Goal: Task Accomplishment & Management: Use online tool/utility

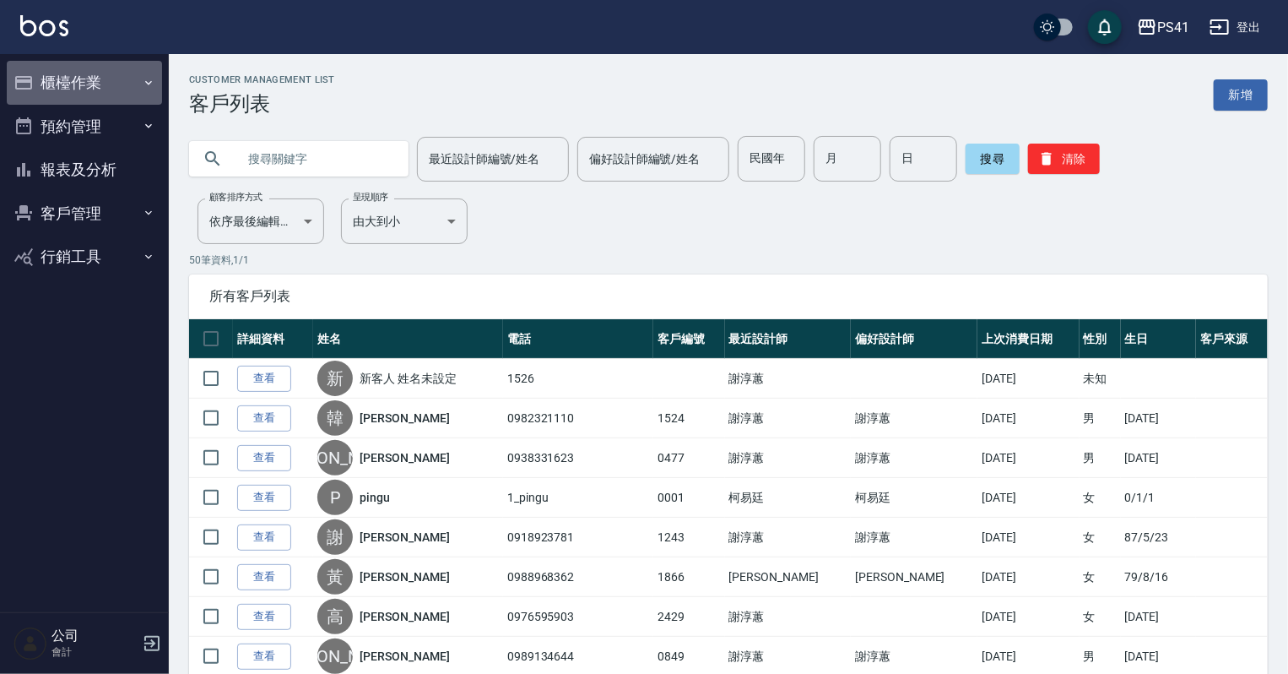
click at [68, 87] on button "櫃檯作業" at bounding box center [84, 83] width 155 height 44
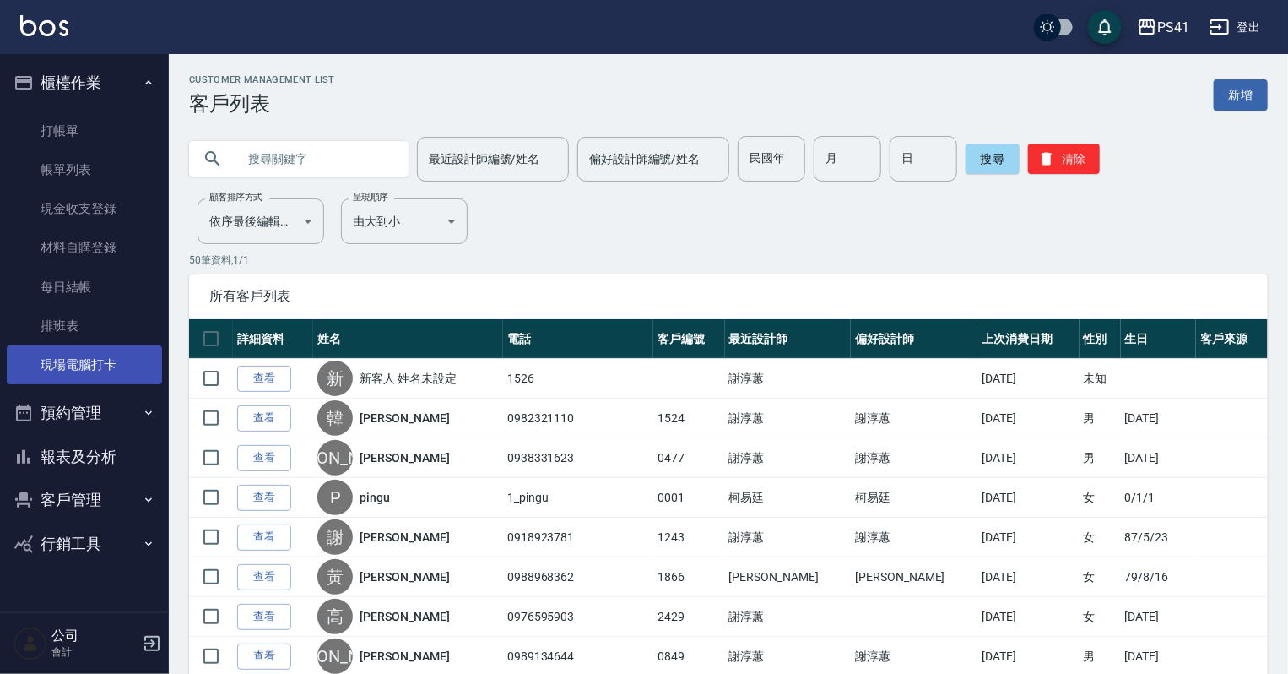
click at [86, 372] on link "現場電腦打卡" at bounding box center [84, 364] width 155 height 39
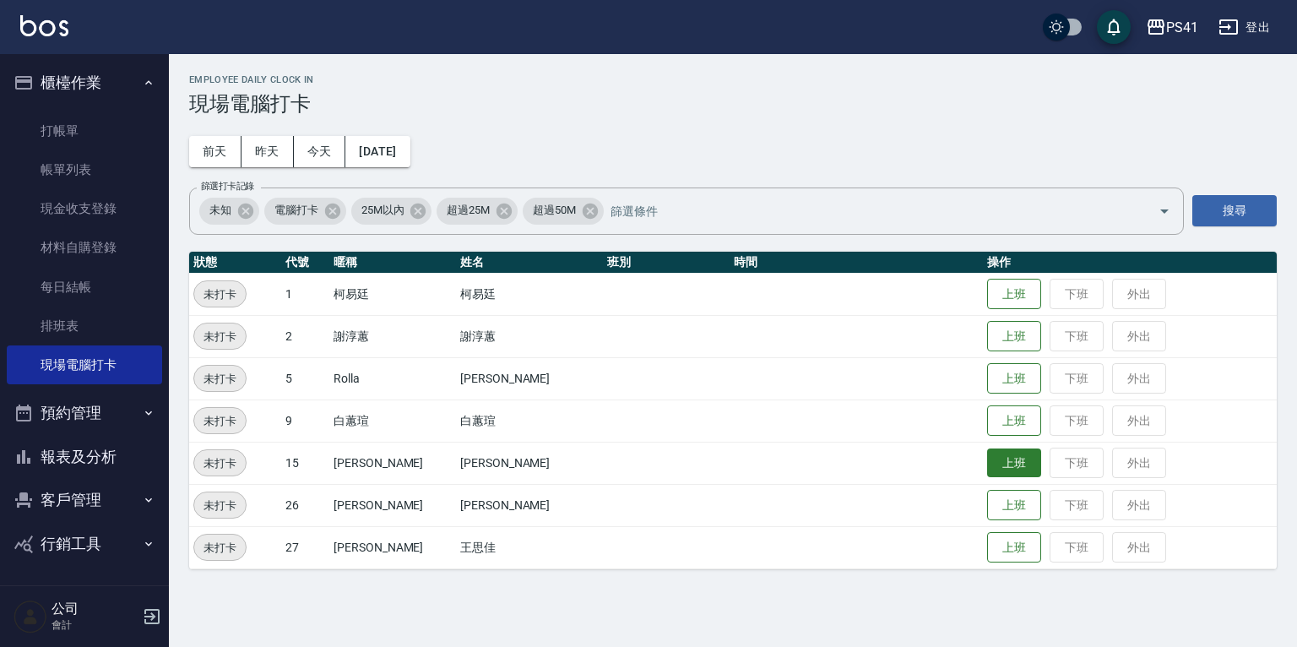
click at [987, 464] on button "上班" at bounding box center [1014, 463] width 54 height 30
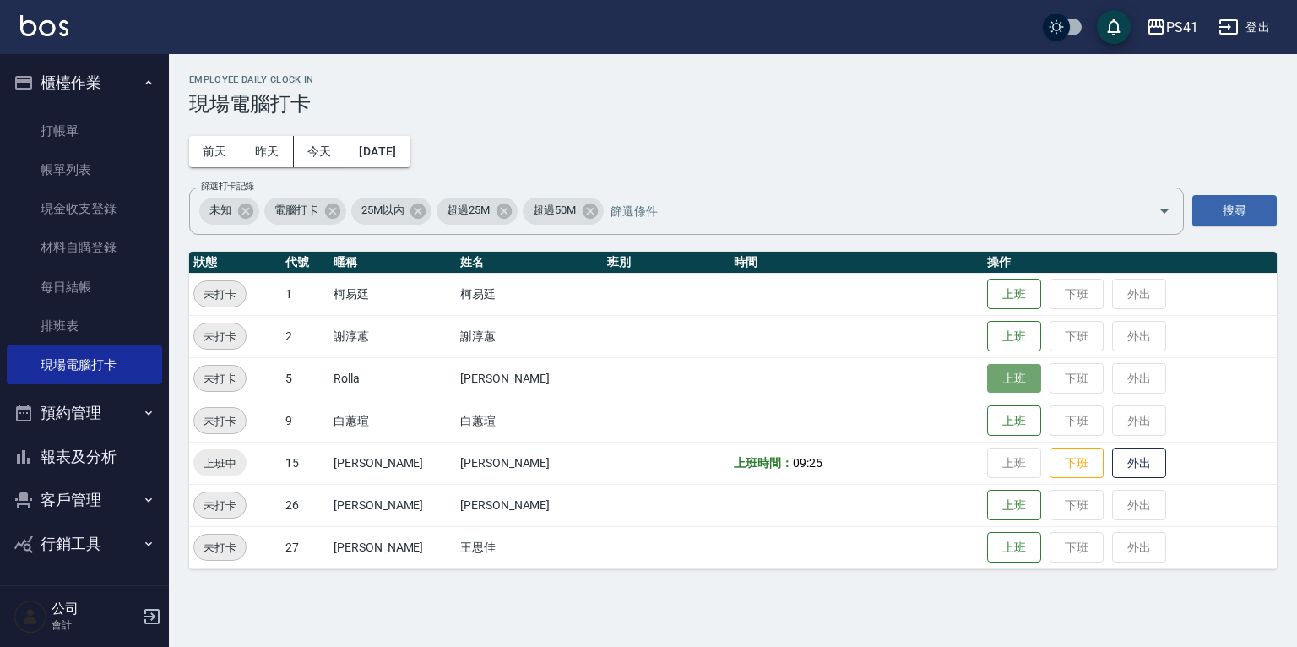
click at [1001, 378] on button "上班" at bounding box center [1014, 379] width 54 height 30
click at [987, 379] on button "上班" at bounding box center [1014, 379] width 54 height 30
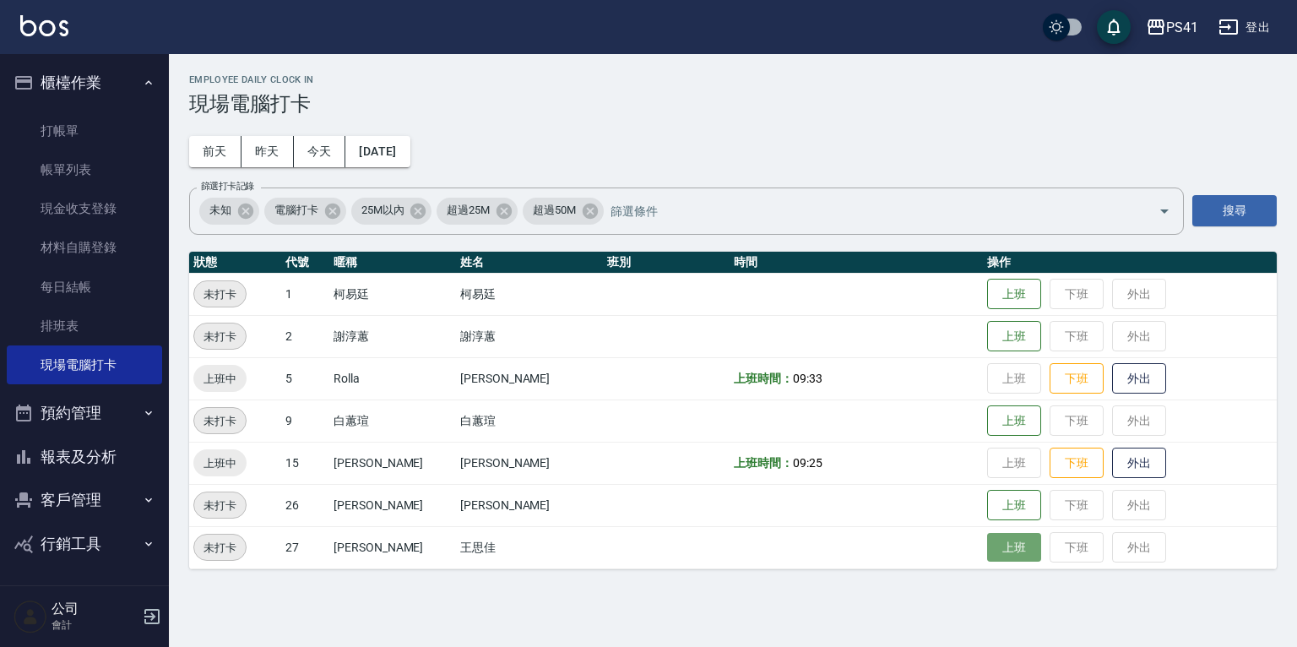
click at [987, 547] on button "上班" at bounding box center [1014, 548] width 54 height 30
